Goal: Find contact information: Find contact information

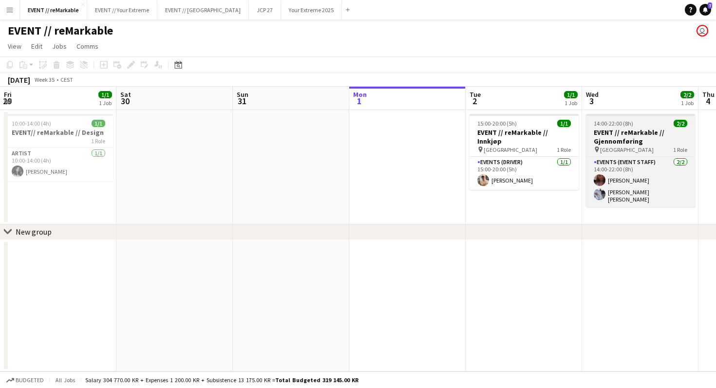
scroll to position [0, 348]
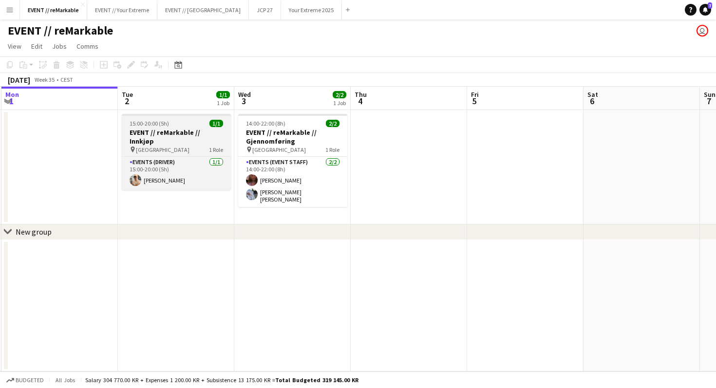
click at [202, 127] on app-job-card "15:00-20:00 (5h) 1/1 EVENT // reMarkable // Innkjøp pin Oslo 1 Role Events (Dri…" at bounding box center [176, 152] width 109 height 76
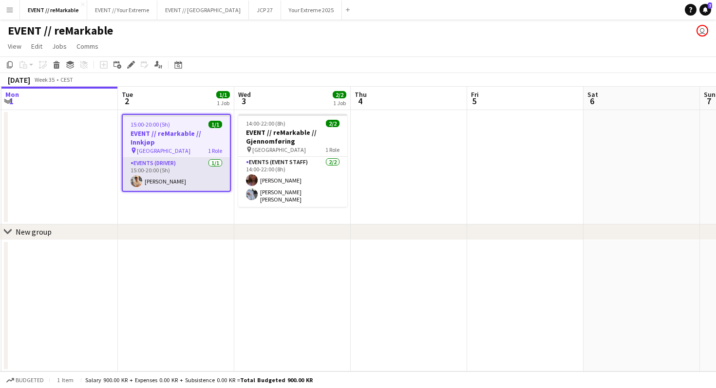
click at [187, 165] on app-card-role "Events (Driver) [DATE] 15:00-20:00 (5h) [PERSON_NAME]" at bounding box center [176, 174] width 107 height 33
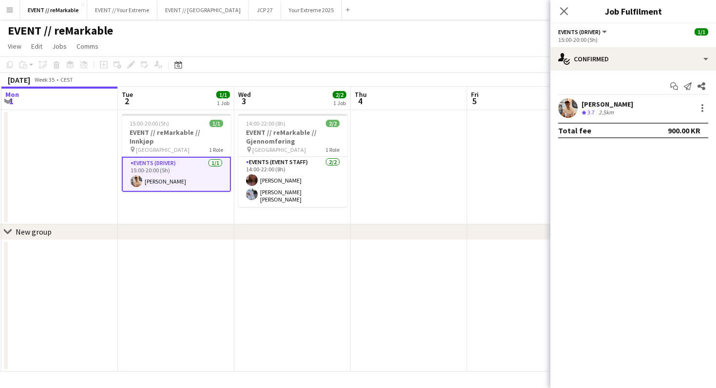
click at [567, 107] on app-user-avatar at bounding box center [567, 107] width 19 height 19
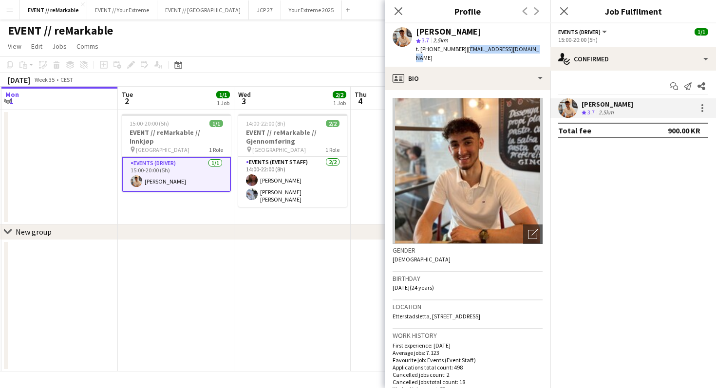
drag, startPoint x: 456, startPoint y: 48, endPoint x: 535, endPoint y: 48, distance: 78.9
click at [535, 48] on app-profile-header "[PERSON_NAME] star 3.7 2.5km t. [PHONE_NUMBER] | [EMAIL_ADDRESS][DOMAIN_NAME]" at bounding box center [468, 44] width 166 height 43
copy span "[EMAIL_ADDRESS][DOMAIN_NAME]"
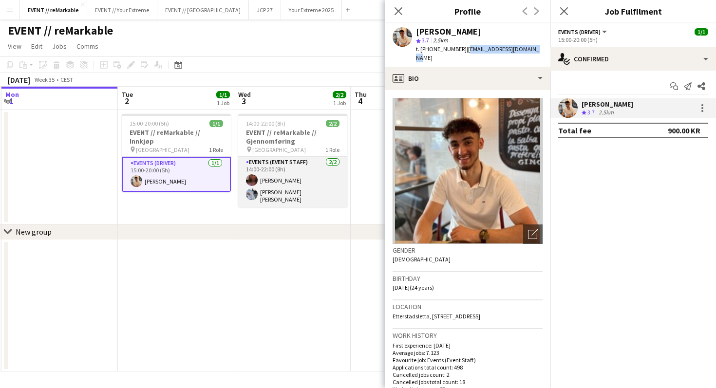
click at [283, 186] on app-card-role "Events (Event Staff) [DATE] 14:00-22:00 (8h) Mathilde Bårreng [PERSON_NAME] [PE…" at bounding box center [292, 182] width 109 height 50
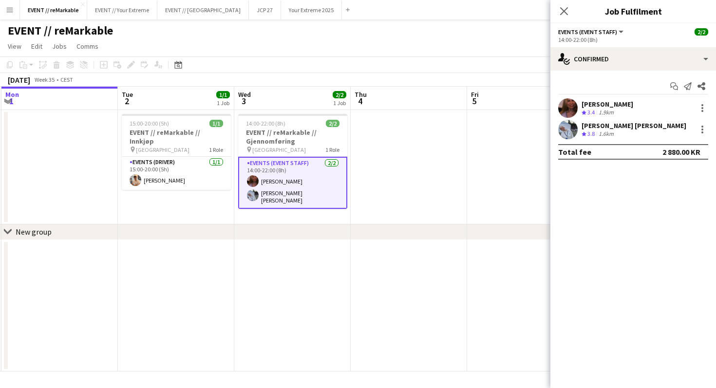
click at [561, 109] on app-user-avatar at bounding box center [567, 107] width 19 height 19
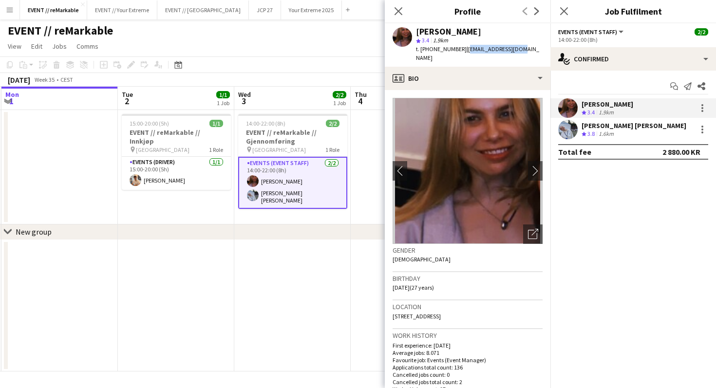
drag, startPoint x: 457, startPoint y: 48, endPoint x: 524, endPoint y: 48, distance: 67.2
click at [524, 48] on app-profile-header "[PERSON_NAME] star 3.4 1.9km t. [PHONE_NUMBER] | [EMAIL_ADDRESS][DOMAIN_NAME]" at bounding box center [468, 44] width 166 height 43
copy span "[EMAIL_ADDRESS][DOMAIN_NAME]"
click at [569, 131] on app-user-avatar at bounding box center [567, 129] width 19 height 19
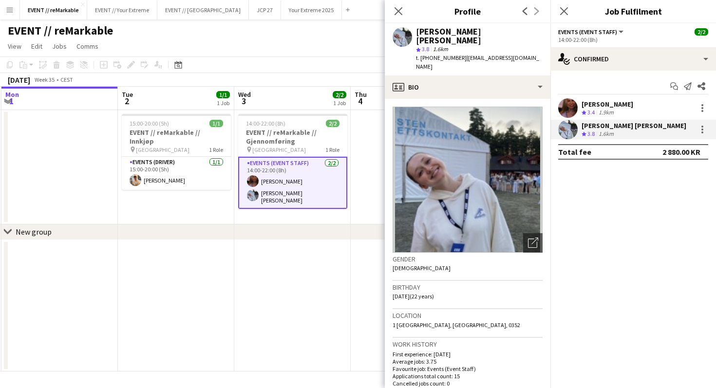
drag, startPoint x: 455, startPoint y: 47, endPoint x: 506, endPoint y: 48, distance: 51.1
click at [507, 48] on div "[PERSON_NAME] [PERSON_NAME] star 3.8 1.6km t. [PHONE_NUMBER] | [EMAIL_ADDRESS][…" at bounding box center [468, 49] width 166 height 52
drag, startPoint x: 457, startPoint y: 47, endPoint x: 508, endPoint y: 51, distance: 51.2
click at [508, 51] on div "[PERSON_NAME] [PERSON_NAME] star 3.8 1.6km t. [PHONE_NUMBER] | [EMAIL_ADDRESS][…" at bounding box center [468, 49] width 166 height 52
copy span "[EMAIL_ADDRESS][DOMAIN_NAME]"
